Goal: Information Seeking & Learning: Learn about a topic

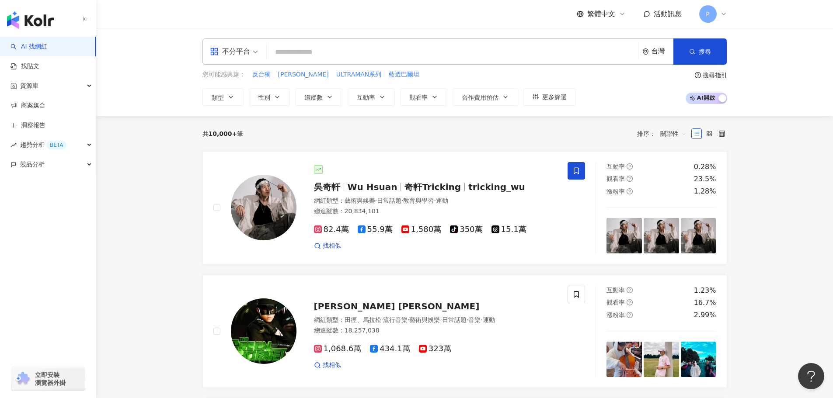
click at [286, 51] on input "search" at bounding box center [452, 52] width 365 height 17
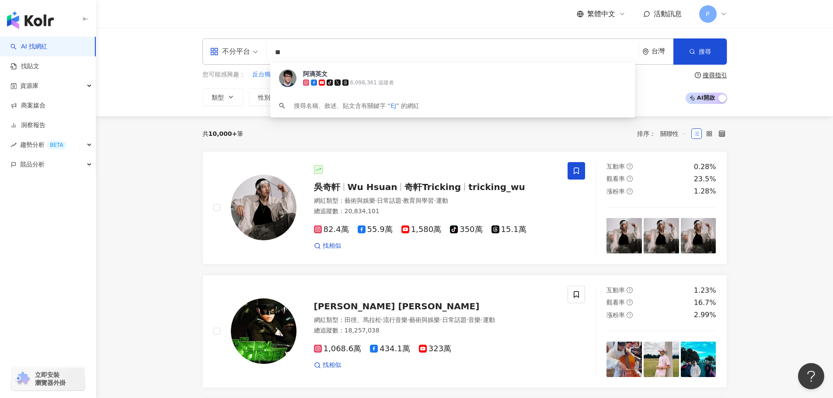
type input "*"
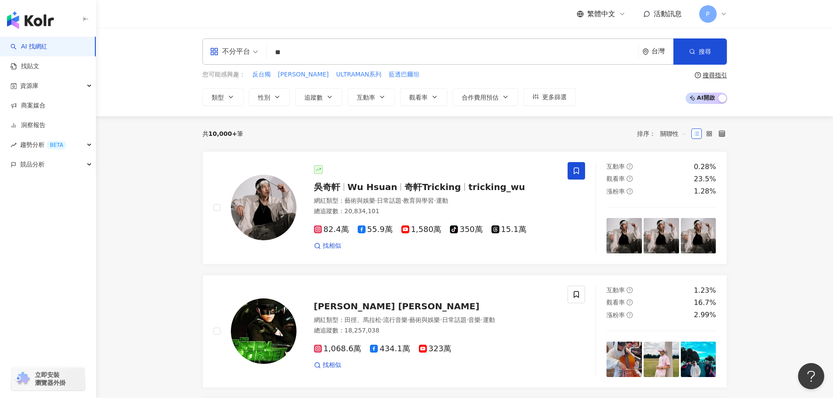
type input "*"
click at [230, 88] on button "類型" at bounding box center [222, 96] width 41 height 17
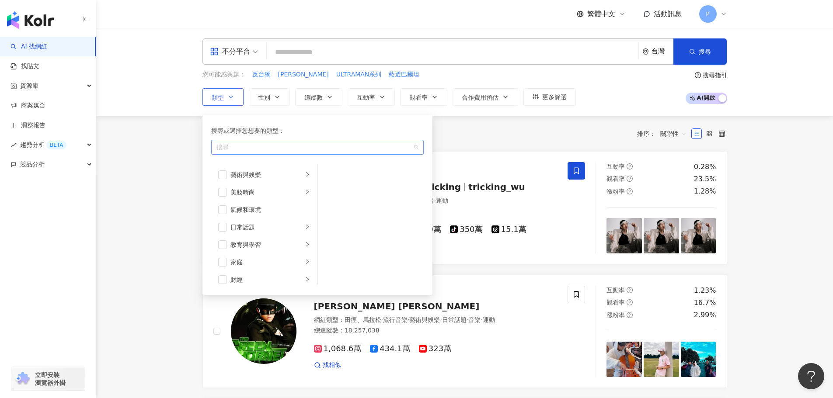
click at [295, 150] on div "button" at bounding box center [313, 147] width 200 height 7
type input "*"
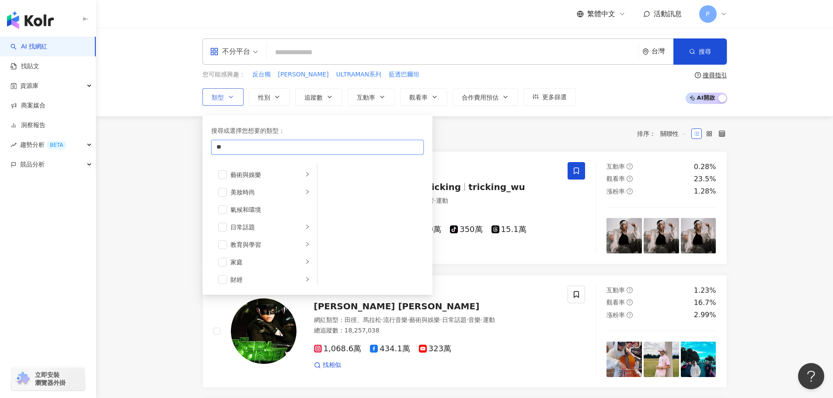
type input "*"
